Goal: Transaction & Acquisition: Obtain resource

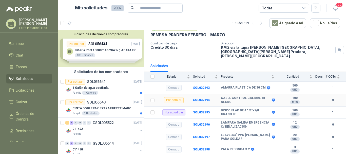
scroll to position [25, 0]
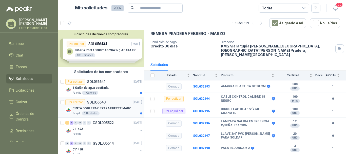
click at [103, 106] on p "CINTA DOBLE FAZ EXTRA FUERTE MARCA:3M" at bounding box center [103, 108] width 63 height 5
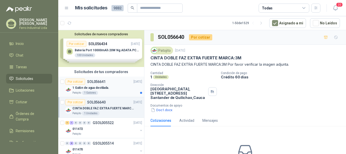
click at [110, 86] on div "1 Galón de agua destilada." at bounding box center [107, 88] width 70 height 6
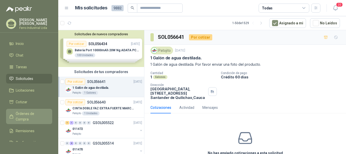
click at [23, 113] on span "Órdenes de Compra" at bounding box center [32, 116] width 32 height 11
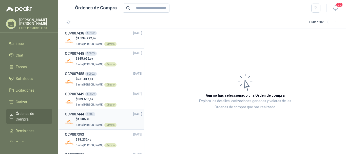
click at [120, 114] on div "OCP007444 4802 [DATE]" at bounding box center [103, 114] width 77 height 6
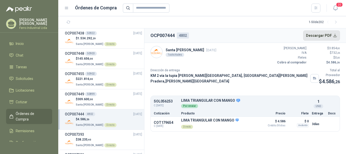
click at [318, 36] on button "Descargar PDF" at bounding box center [321, 35] width 37 height 10
click at [120, 95] on div "OCP007449 50899 [DATE]" at bounding box center [103, 94] width 77 height 6
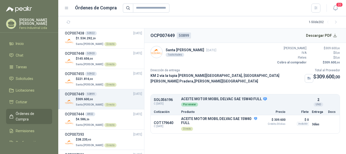
drag, startPoint x: 319, startPoint y: 38, endPoint x: 295, endPoint y: 48, distance: 26.0
click at [319, 38] on button "Descargar PDF" at bounding box center [321, 35] width 37 height 10
click at [126, 77] on div "$ 221.816 ,00 Santa [PERSON_NAME] Directo" at bounding box center [103, 81] width 77 height 10
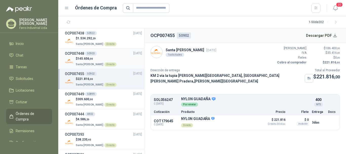
drag, startPoint x: 118, startPoint y: 58, endPoint x: 129, endPoint y: 55, distance: 11.7
click at [118, 58] on div "$ 145.656 ,00 Santa [PERSON_NAME] Directo" at bounding box center [103, 61] width 77 height 10
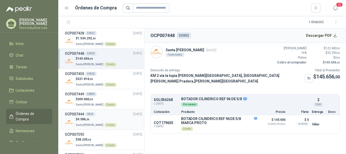
click at [120, 117] on div "$ 4.586 ,26 Santa [PERSON_NAME] Directo" at bounding box center [103, 122] width 77 height 10
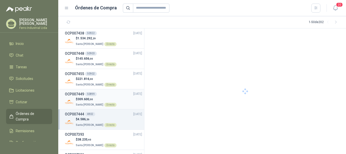
click at [116, 99] on div "$ 309.600 ,00 Santa [PERSON_NAME] Directo" at bounding box center [103, 102] width 77 height 10
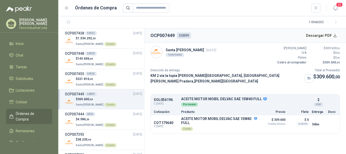
click at [210, 16] on section "1 - 50 de 202" at bounding box center [202, 22] width 288 height 12
click at [103, 73] on div "OCP007455 50902 [DATE]" at bounding box center [103, 74] width 77 height 6
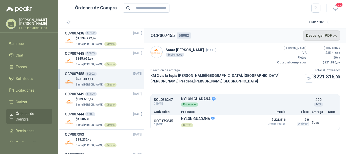
click at [319, 32] on button "Descargar PDF" at bounding box center [321, 35] width 37 height 10
click at [117, 56] on div "$ 145.656 ,00 Santa [PERSON_NAME] Directo" at bounding box center [103, 61] width 77 height 10
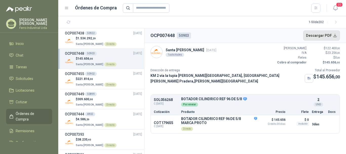
click at [319, 32] on button "Descargar PDF" at bounding box center [321, 35] width 37 height 10
click at [123, 41] on div "$ 1.534.292 ,29 Santa [PERSON_NAME] Directo" at bounding box center [103, 41] width 77 height 10
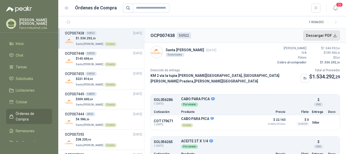
click at [322, 34] on button "Descargar PDF" at bounding box center [321, 35] width 37 height 10
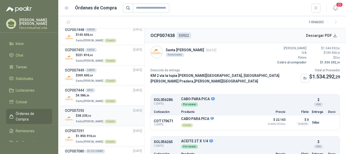
scroll to position [25, 0]
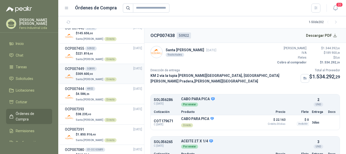
click at [111, 67] on div "OCP007449 50899 [DATE]" at bounding box center [103, 69] width 77 height 6
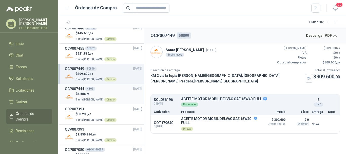
click at [108, 89] on div "OCP007444 4802 [DATE]" at bounding box center [103, 89] width 77 height 6
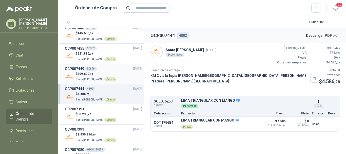
click at [113, 68] on div "OCP007449 50899 [DATE]" at bounding box center [103, 69] width 77 height 6
